Goal: Information Seeking & Learning: Check status

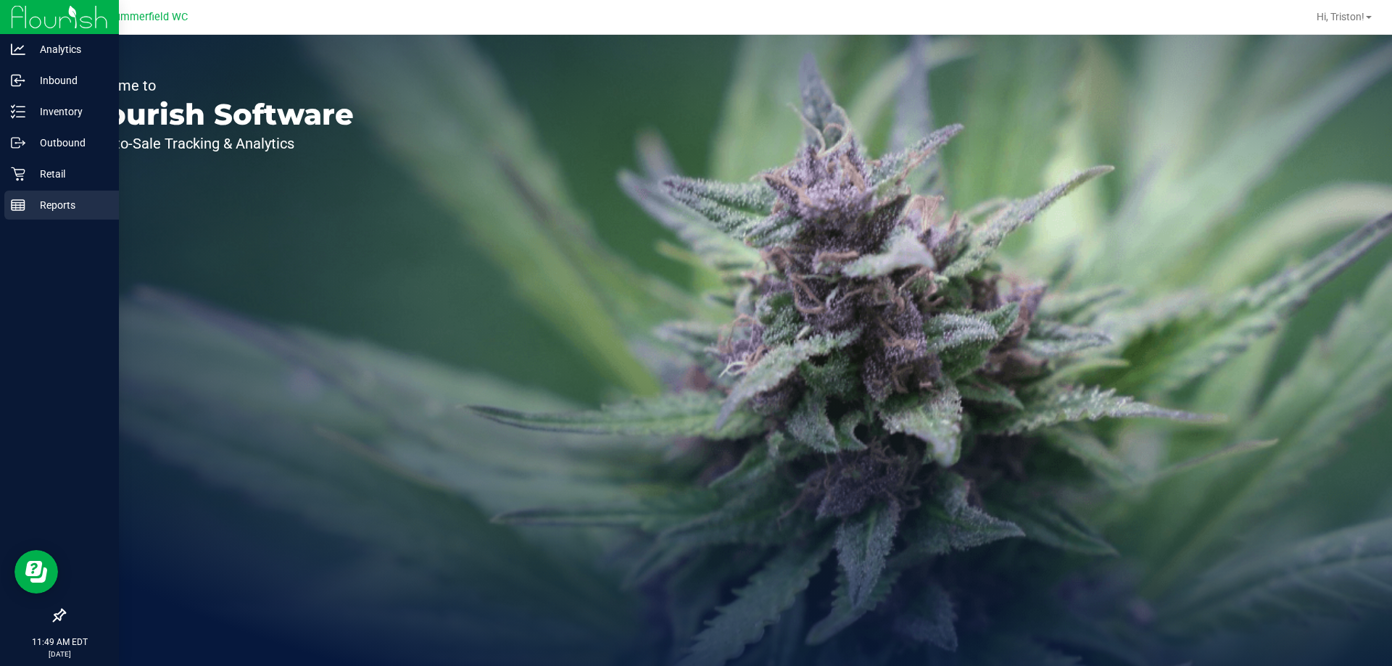
click at [43, 206] on p "Reports" at bounding box center [68, 204] width 87 height 17
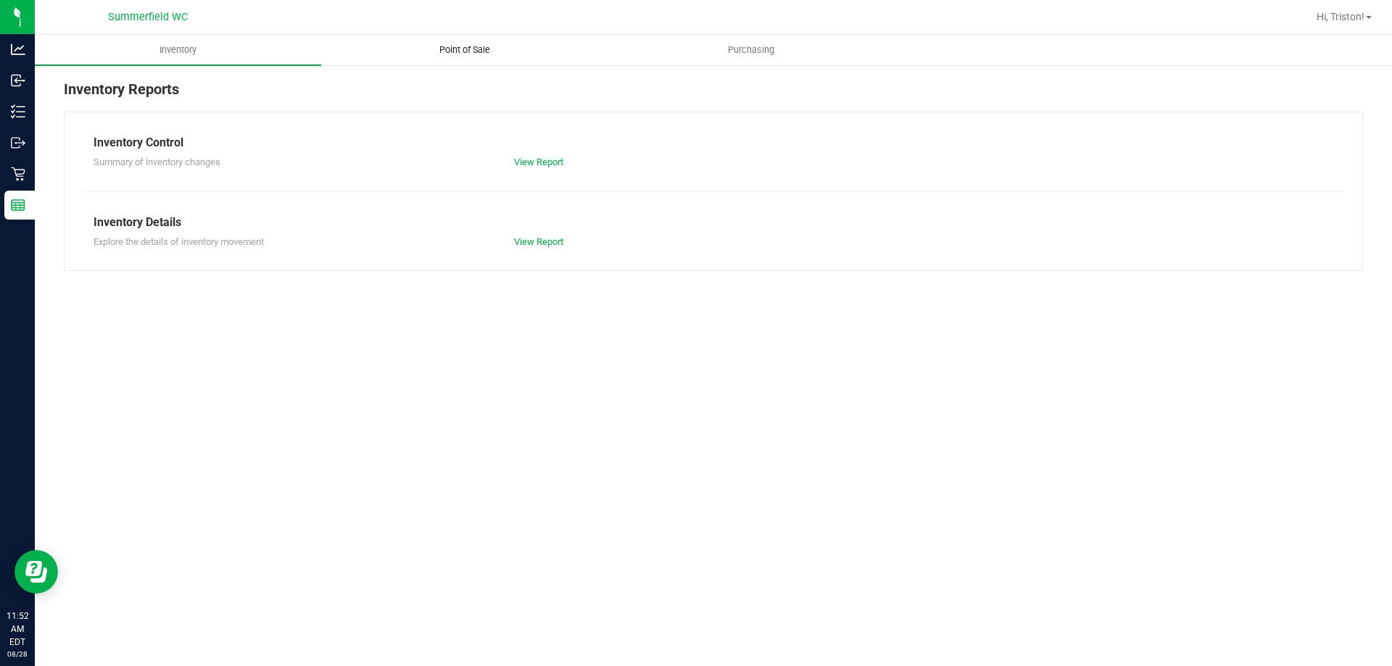
click at [428, 58] on uib-tab-heading "Point of Sale" at bounding box center [464, 50] width 285 height 29
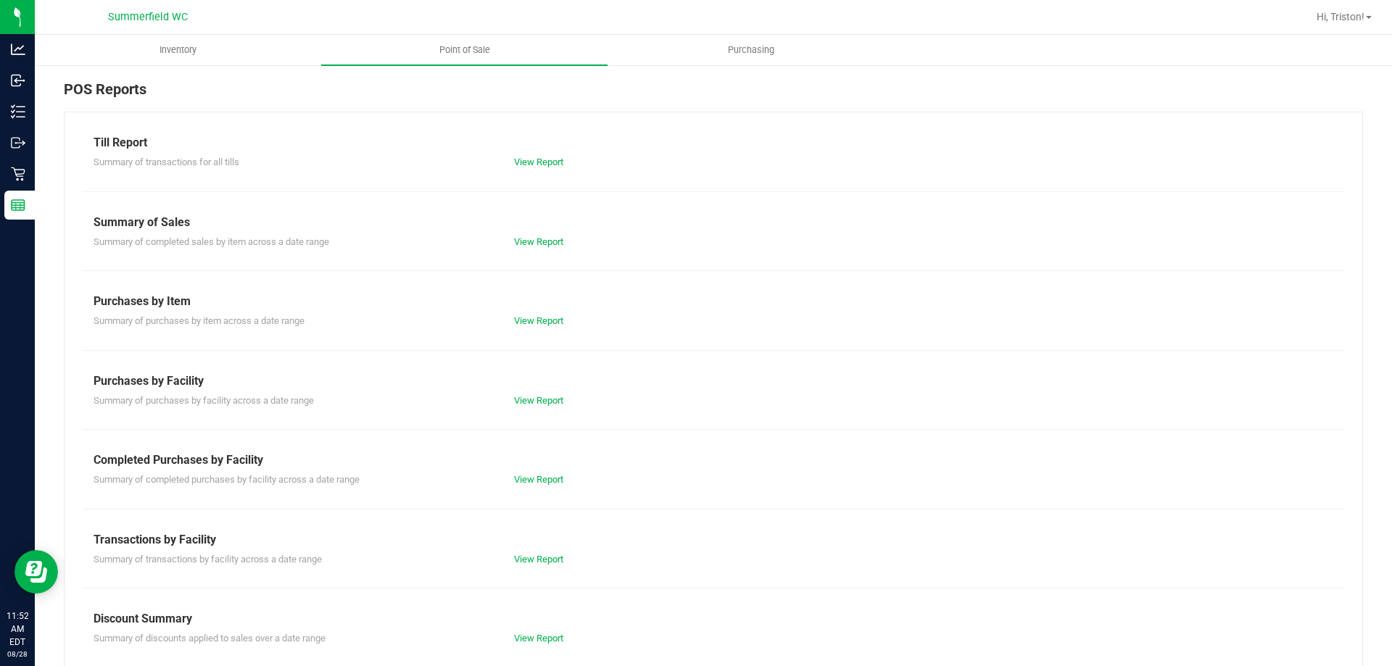
click at [536, 247] on div "View Report" at bounding box center [713, 242] width 420 height 14
click at [536, 240] on link "View Report" at bounding box center [538, 241] width 49 height 11
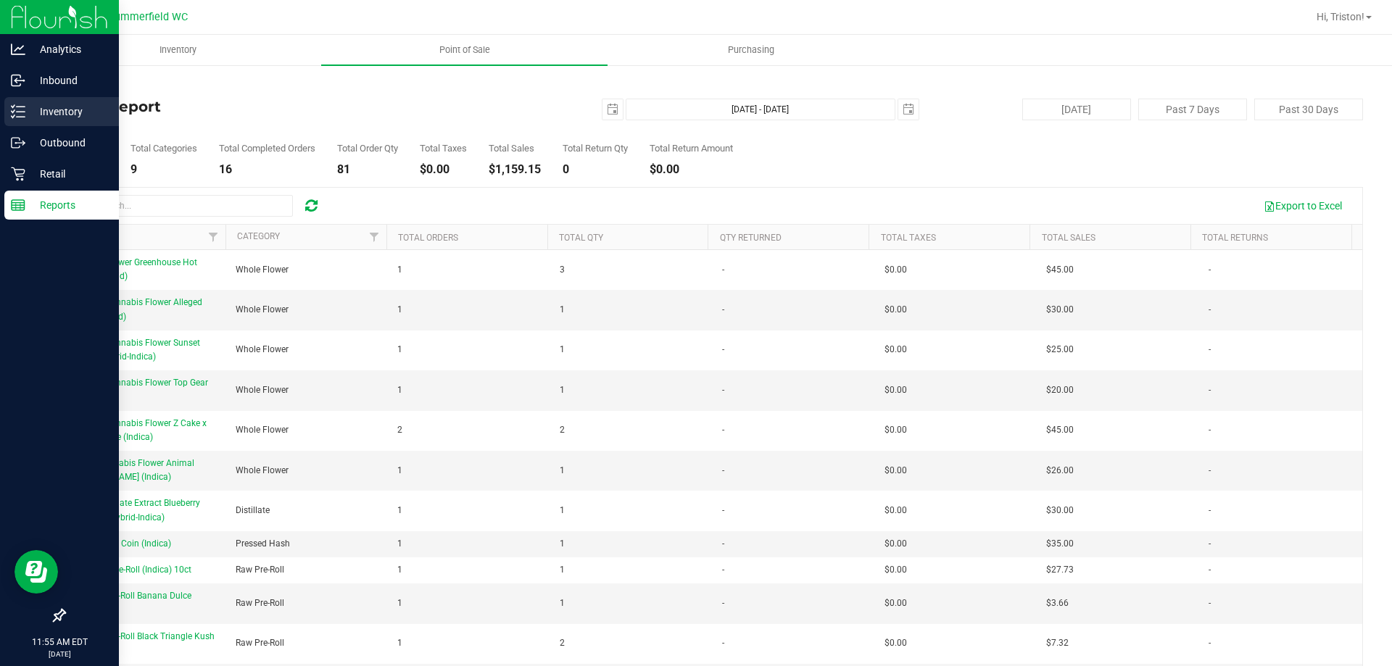
click at [46, 120] on p "Inventory" at bounding box center [68, 111] width 87 height 17
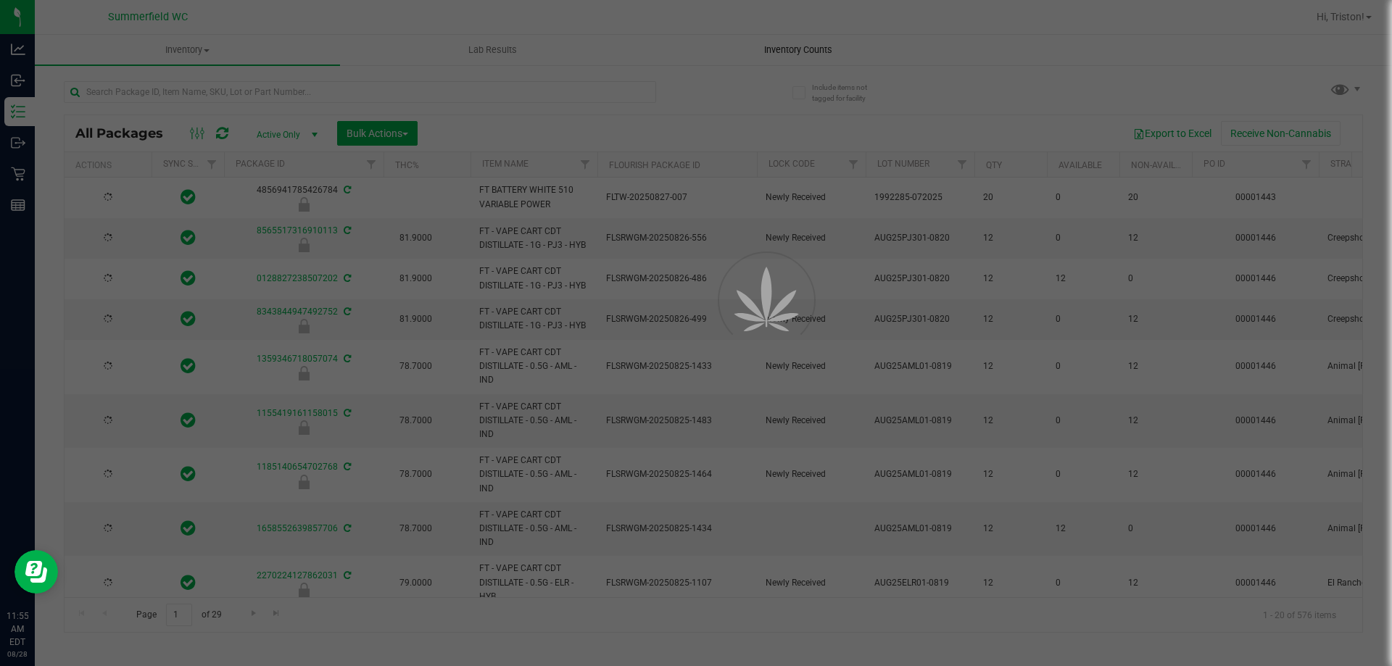
click at [772, 49] on span "Inventory Counts" at bounding box center [797, 49] width 107 height 13
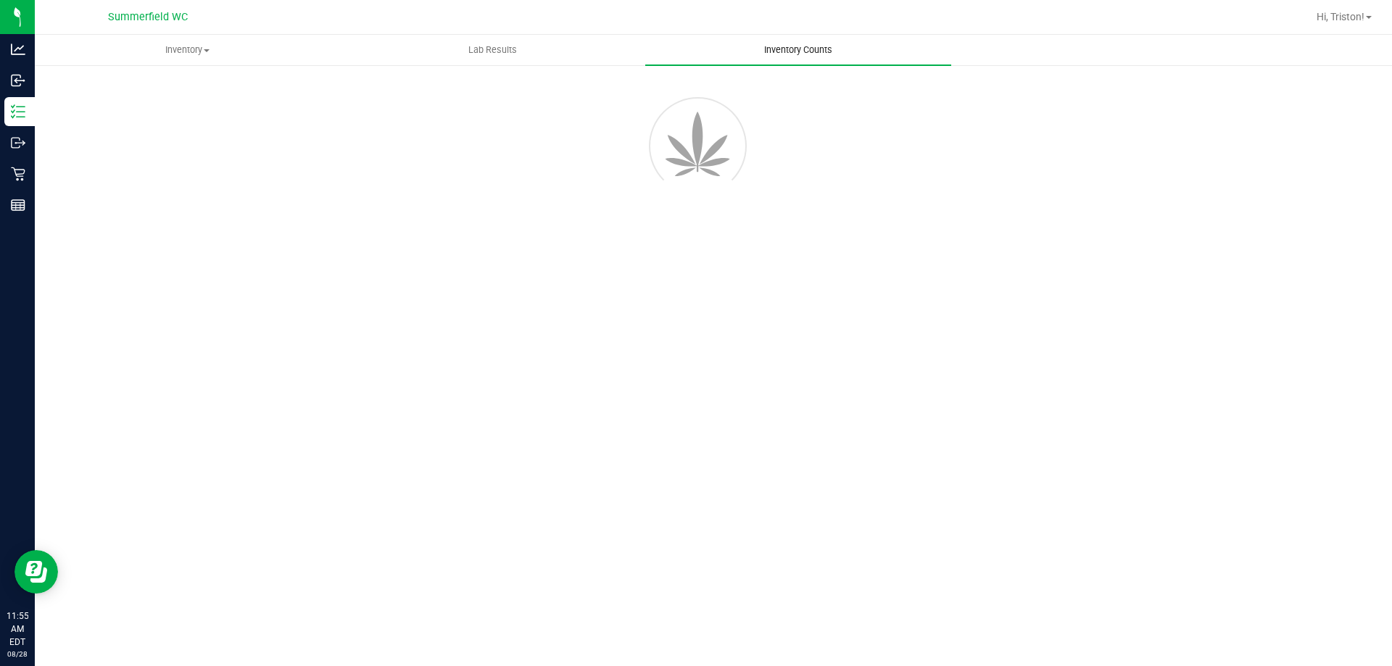
click at [772, 49] on span "Inventory Counts" at bounding box center [797, 49] width 107 height 13
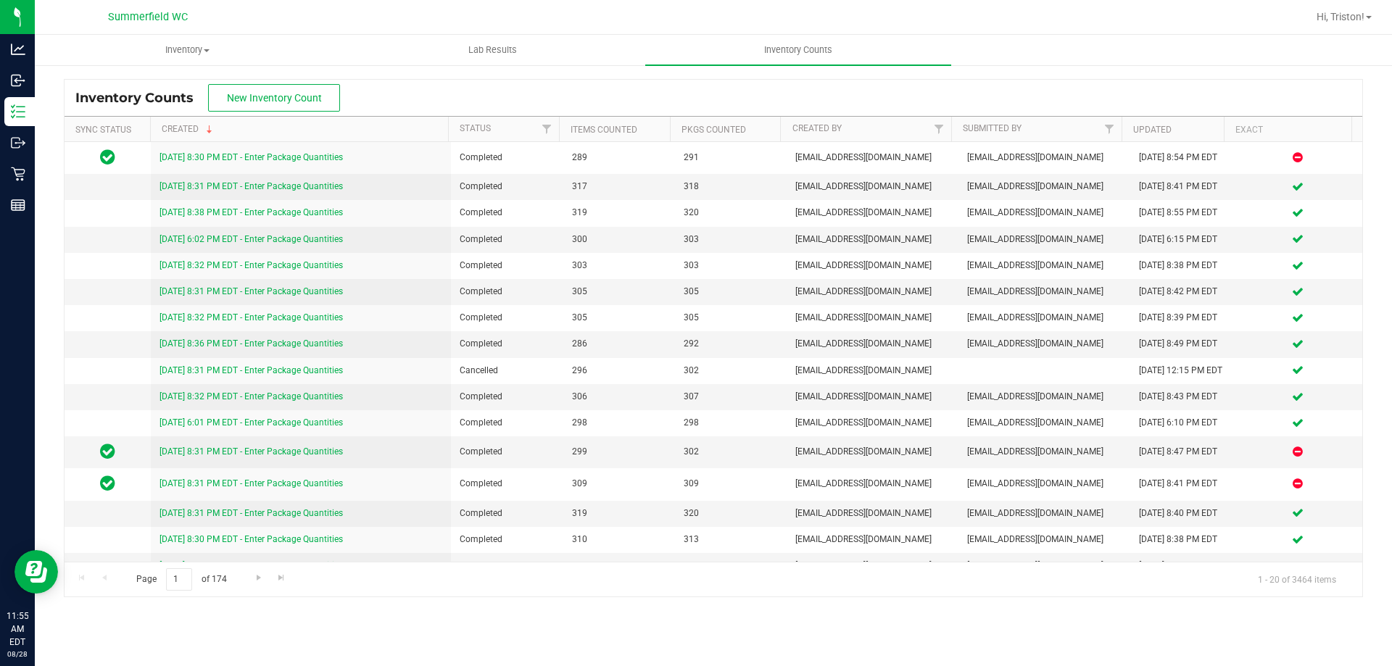
click at [733, 95] on div "Inventory Counts New Inventory Count" at bounding box center [713, 98] width 1297 height 36
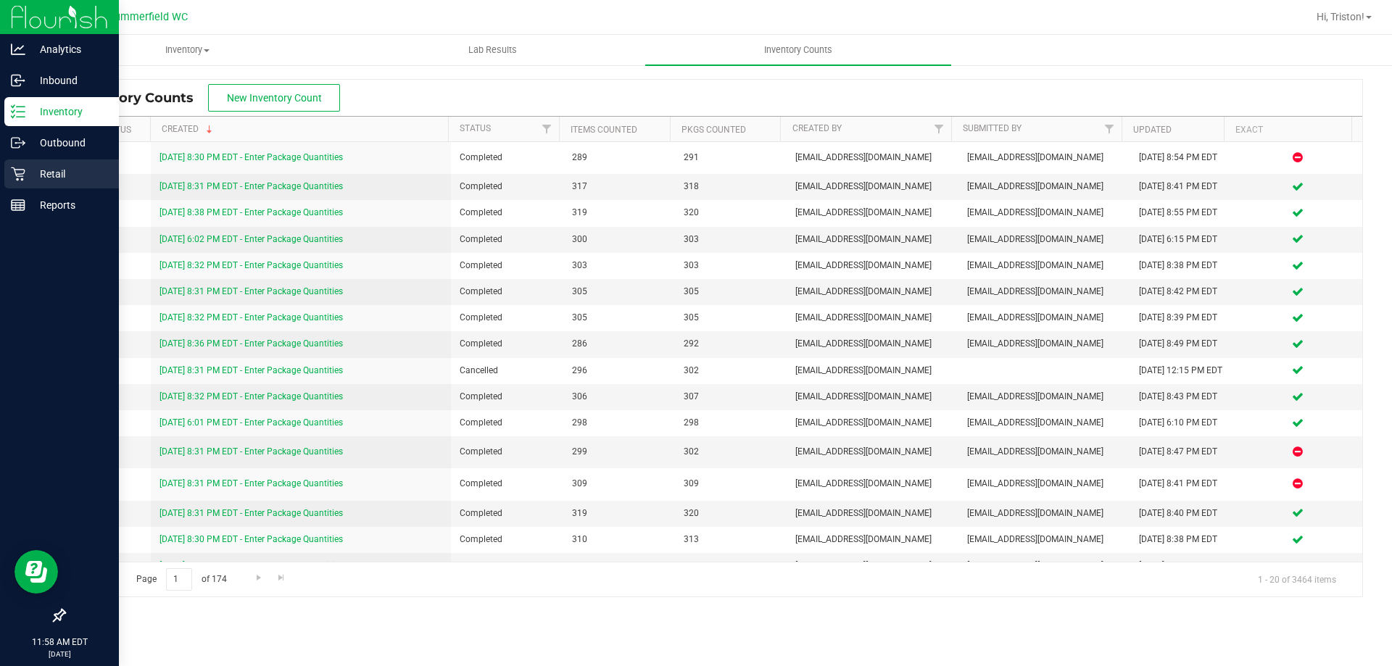
click at [42, 184] on div "Retail" at bounding box center [61, 173] width 115 height 29
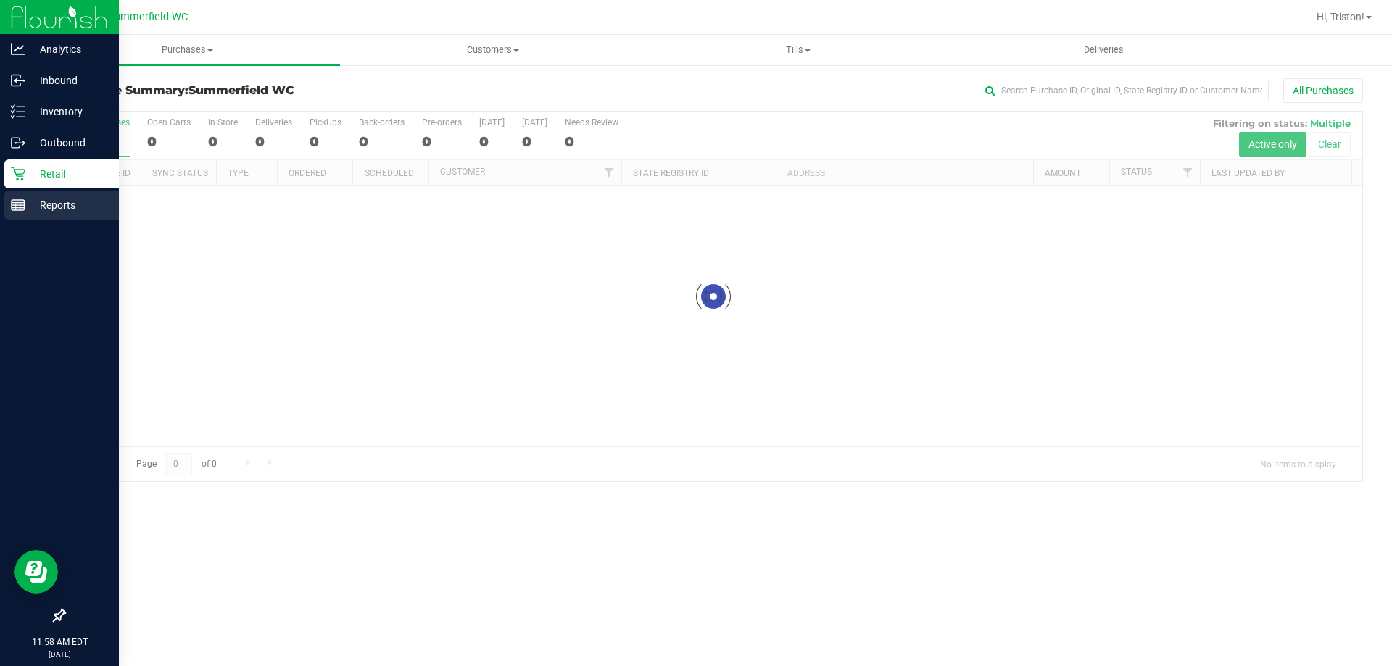
click at [19, 214] on div "Reports" at bounding box center [61, 205] width 115 height 29
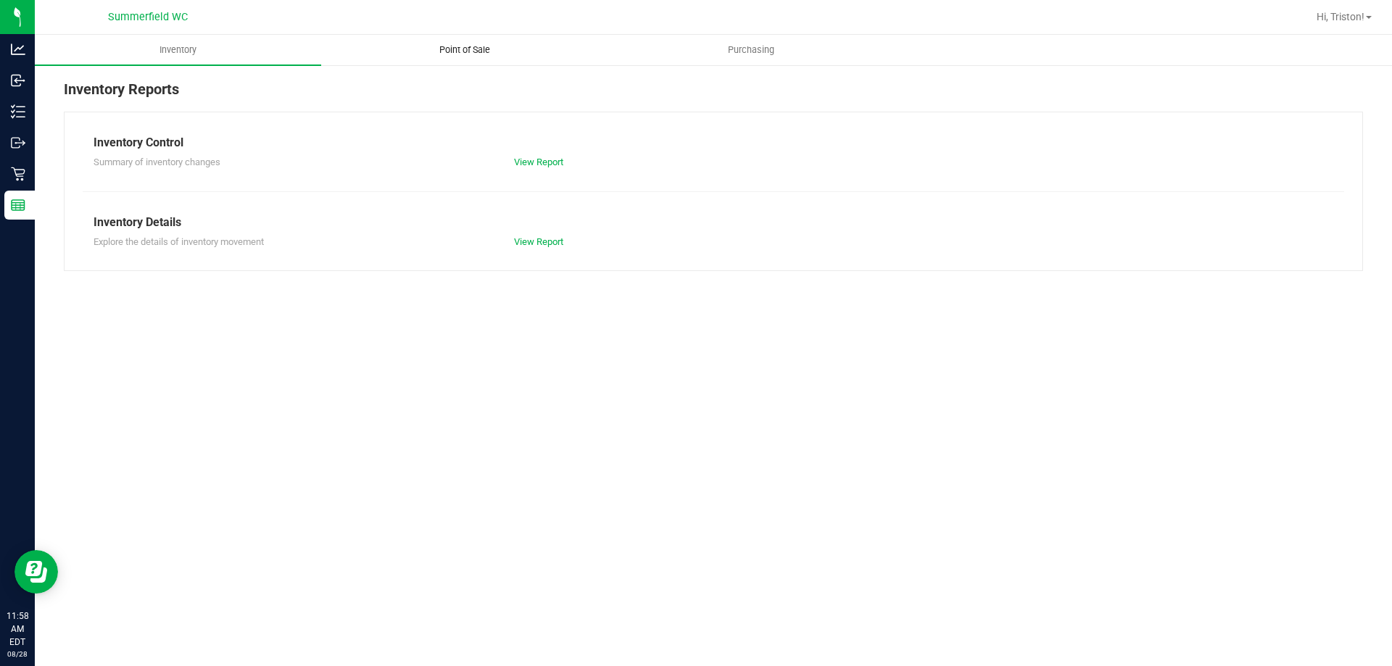
click at [481, 48] on span "Point of Sale" at bounding box center [465, 49] width 90 height 13
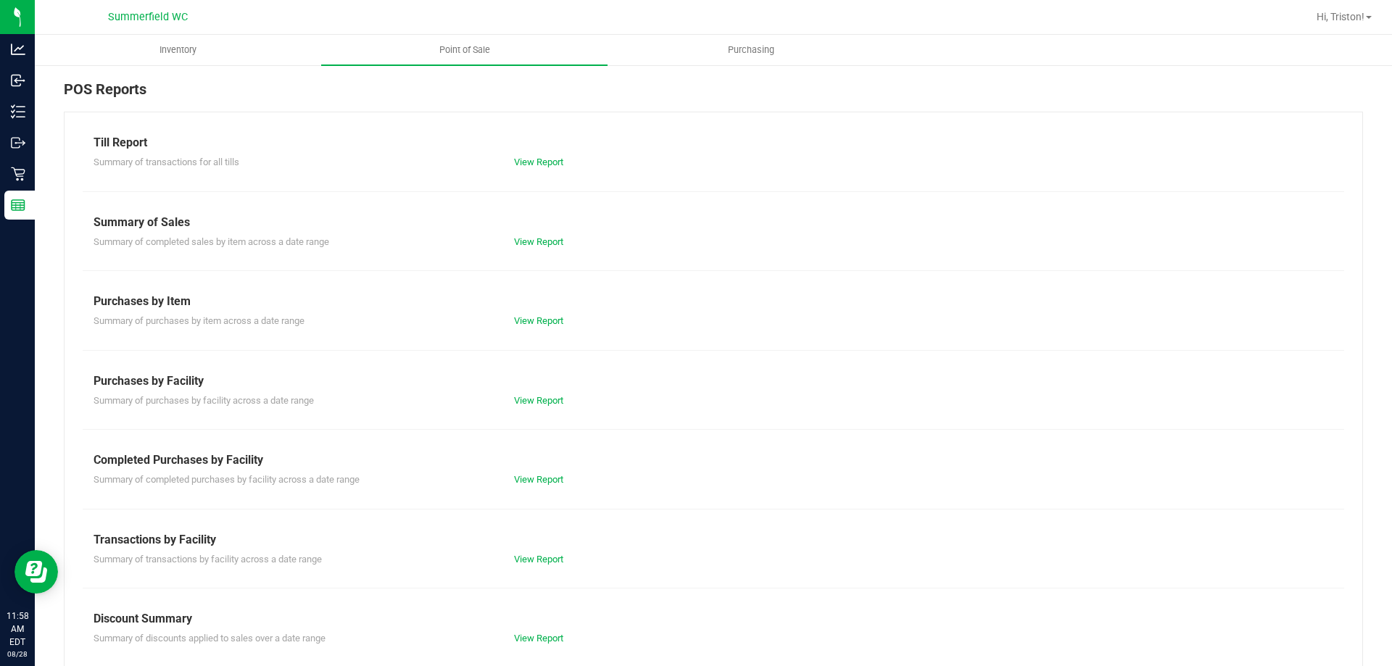
click at [541, 251] on div "Till Report Summary of transactions for all tills View Report Summary of Sales …" at bounding box center [713, 430] width 1299 height 636
click at [542, 244] on link "View Report" at bounding box center [538, 241] width 49 height 11
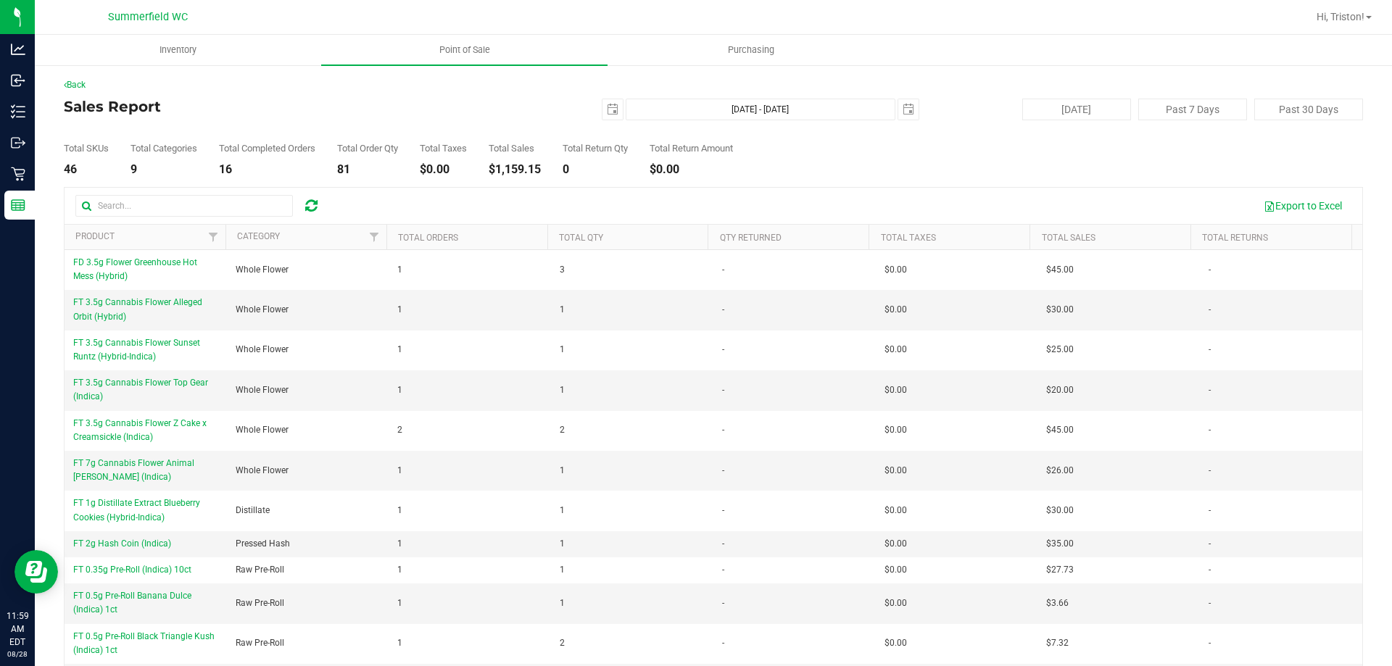
click at [512, 164] on div "$1,159.15" at bounding box center [514, 170] width 52 height 12
click at [476, 107] on h4 "Sales Report" at bounding box center [280, 107] width 433 height 16
click at [475, 107] on h4 "Sales Report" at bounding box center [280, 107] width 433 height 16
click at [481, 100] on h4 "Sales Report" at bounding box center [280, 107] width 433 height 16
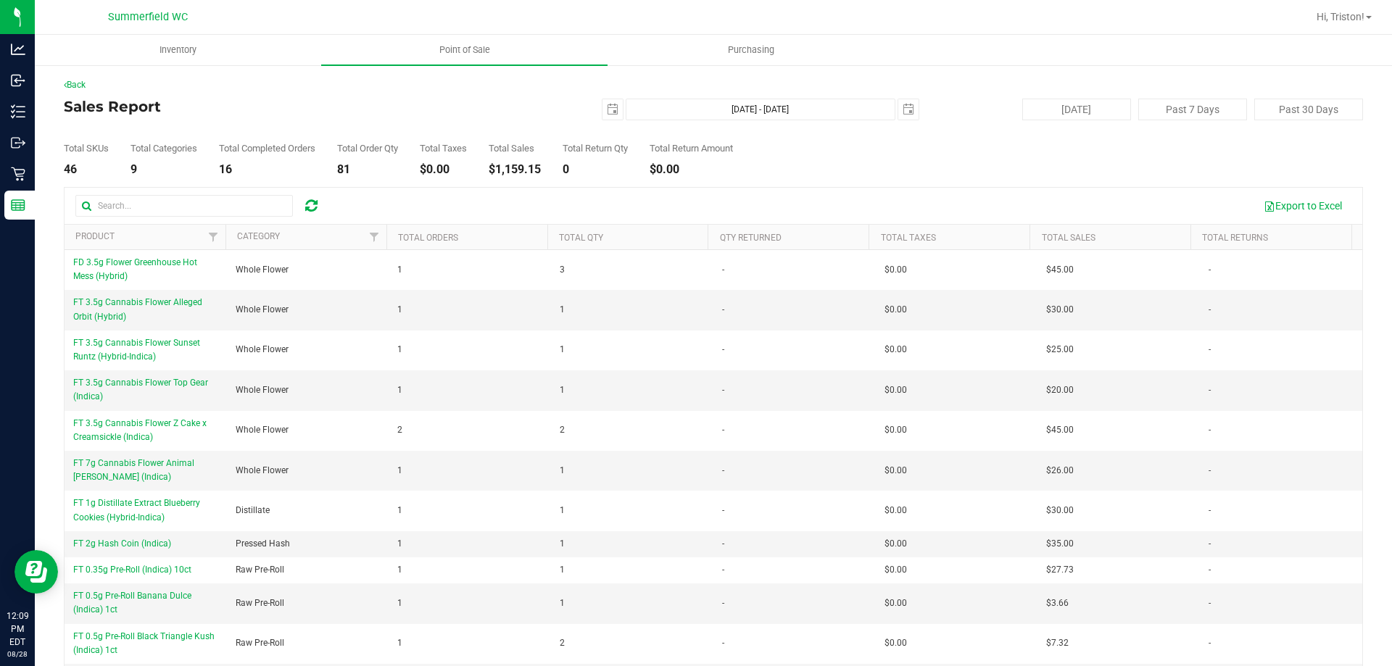
click at [481, 100] on h4 "Sales Report" at bounding box center [280, 107] width 433 height 16
